Goal: Transaction & Acquisition: Purchase product/service

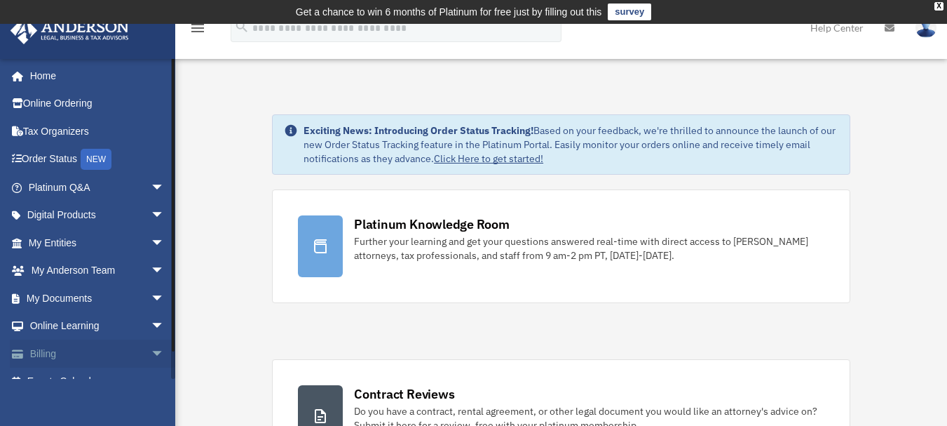
click at [151, 349] on span "arrow_drop_down" at bounding box center [165, 353] width 28 height 29
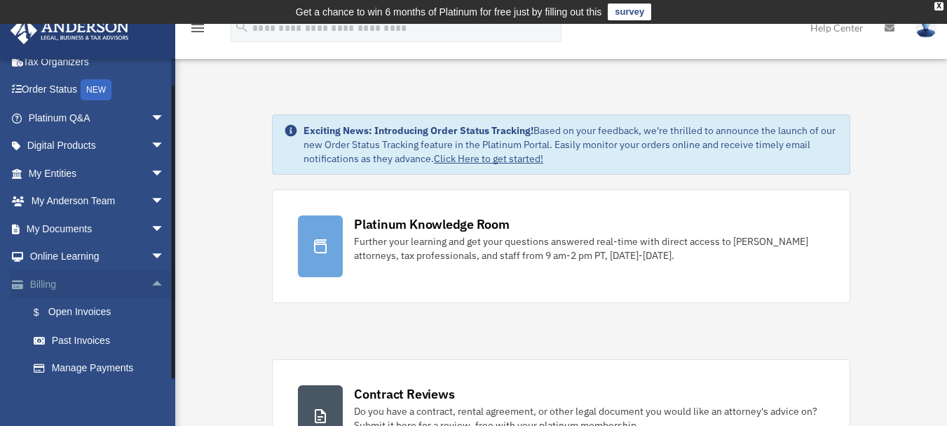
scroll to position [104, 0]
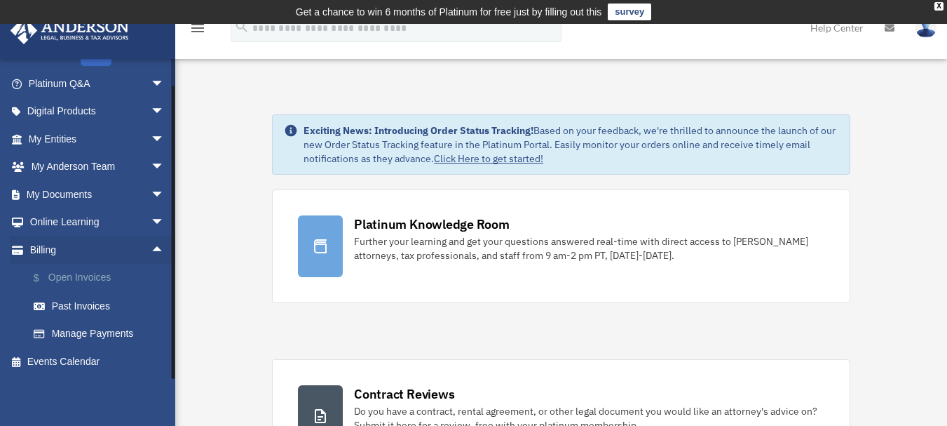
click at [81, 278] on link "$ Open Invoices" at bounding box center [103, 278] width 166 height 29
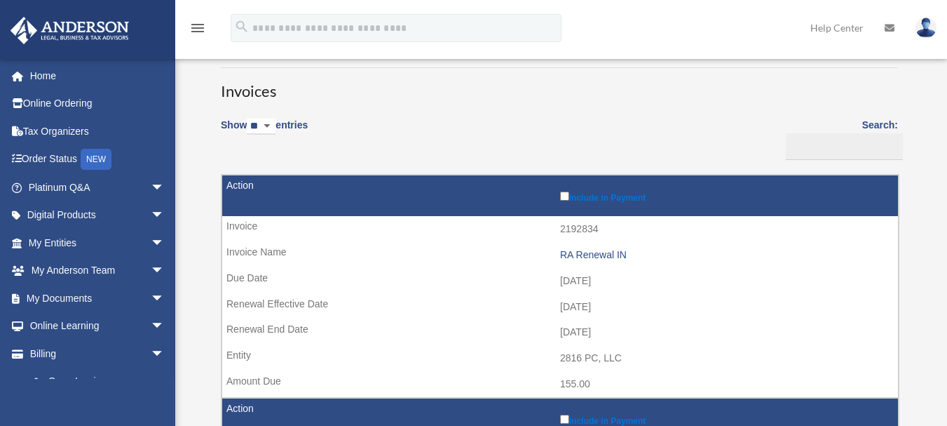
scroll to position [105, 0]
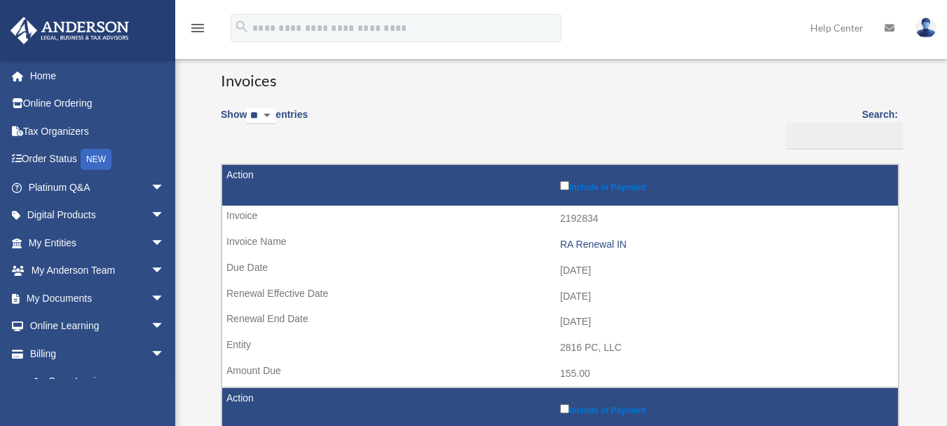
click at [564, 190] on label "Include in Payment" at bounding box center [725, 185] width 331 height 14
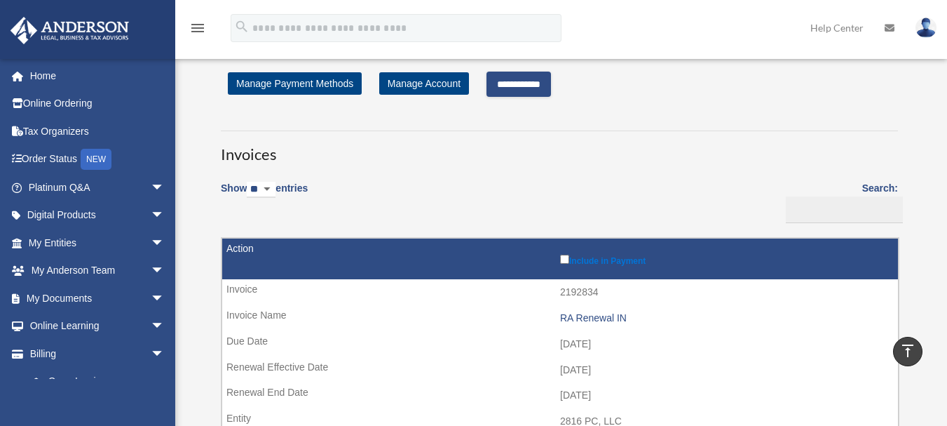
scroll to position [0, 0]
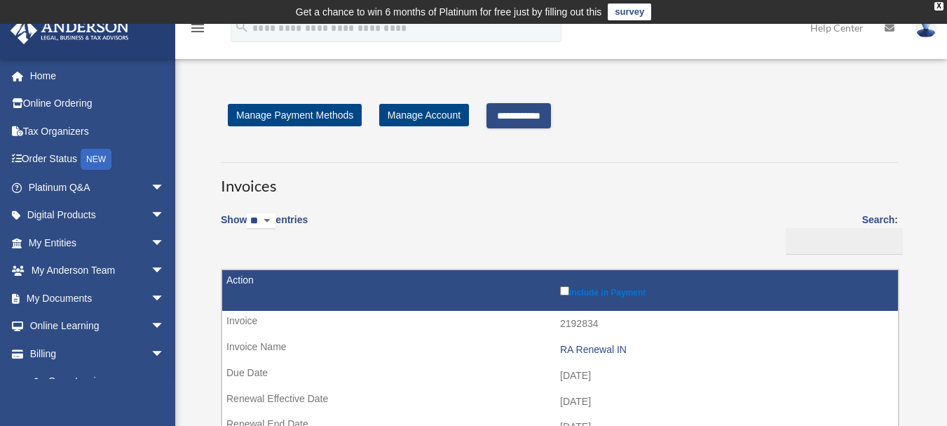
click at [525, 119] on input "**********" at bounding box center [519, 115] width 65 height 25
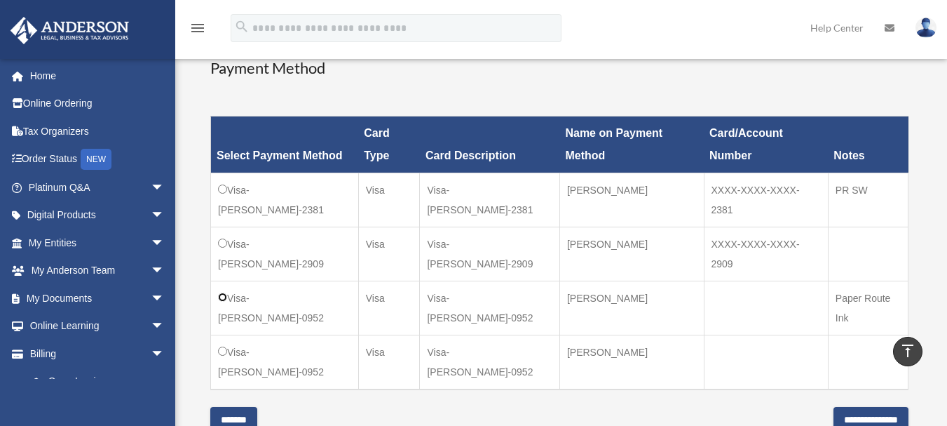
scroll to position [444, 0]
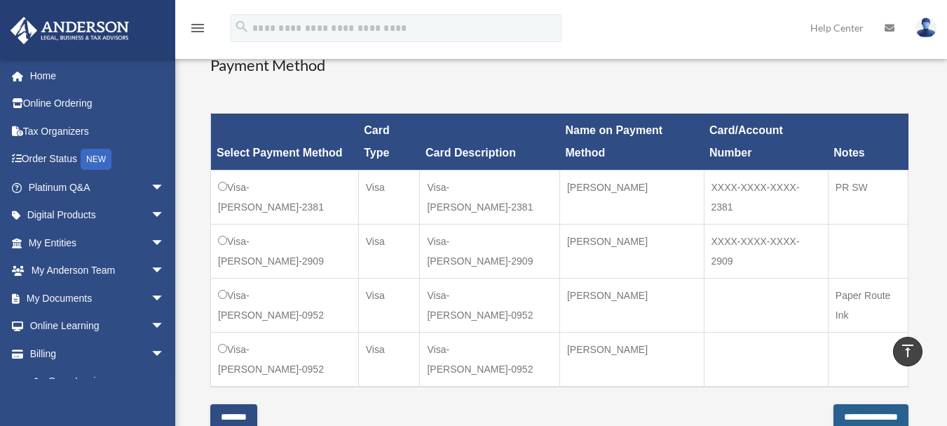
click at [834, 404] on input "**********" at bounding box center [871, 416] width 75 height 25
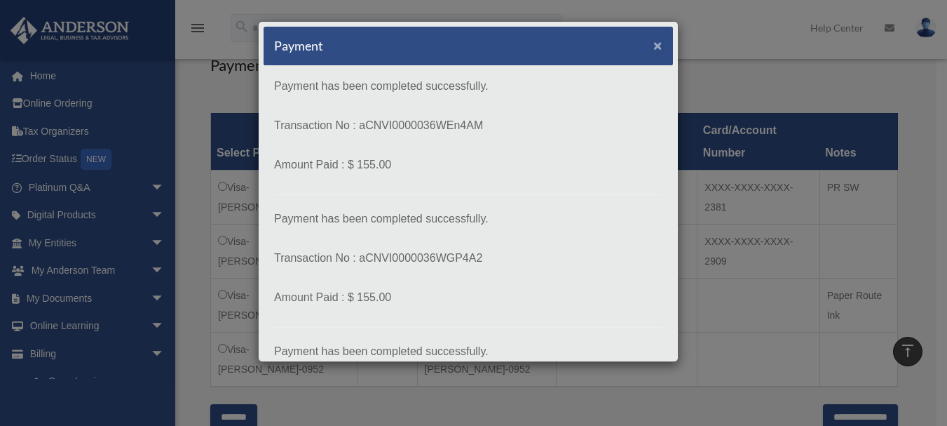
click at [654, 47] on span "×" at bounding box center [658, 45] width 9 height 16
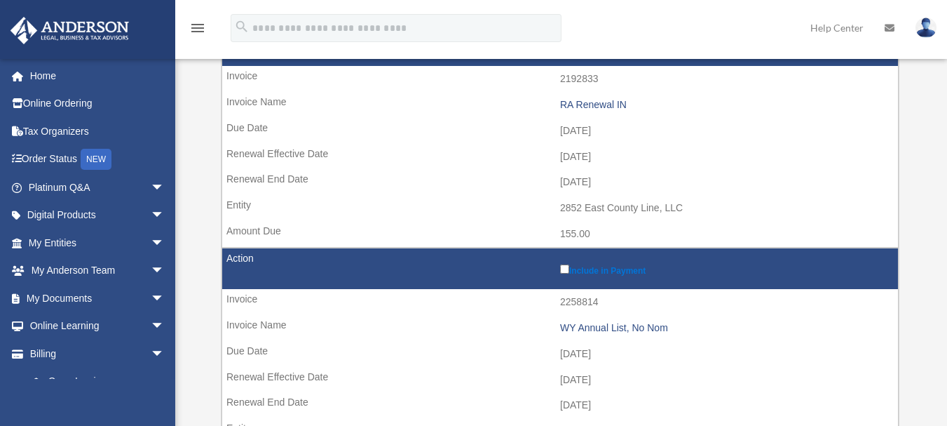
scroll to position [468, 0]
